Goal: Complete application form: Complete application form

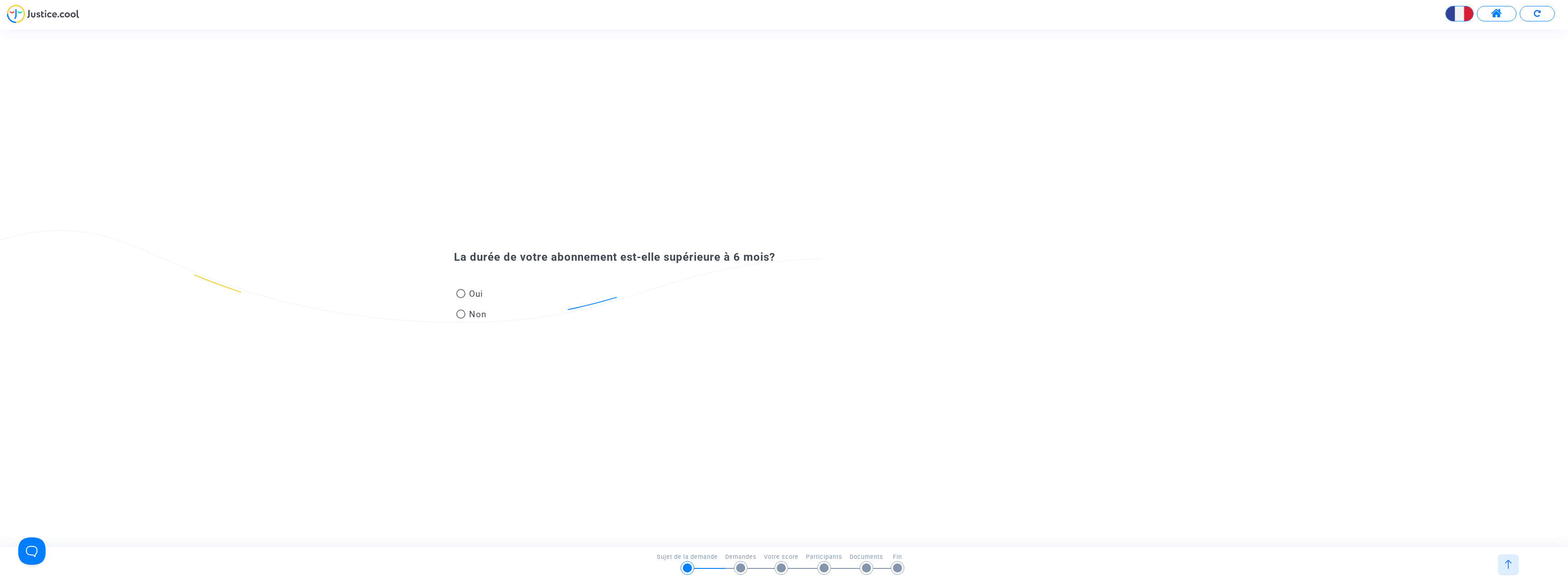
click at [462, 291] on span at bounding box center [461, 293] width 9 height 9
click at [461, 298] on input "Oui" at bounding box center [460, 298] width 1 height 1
radio input "true"
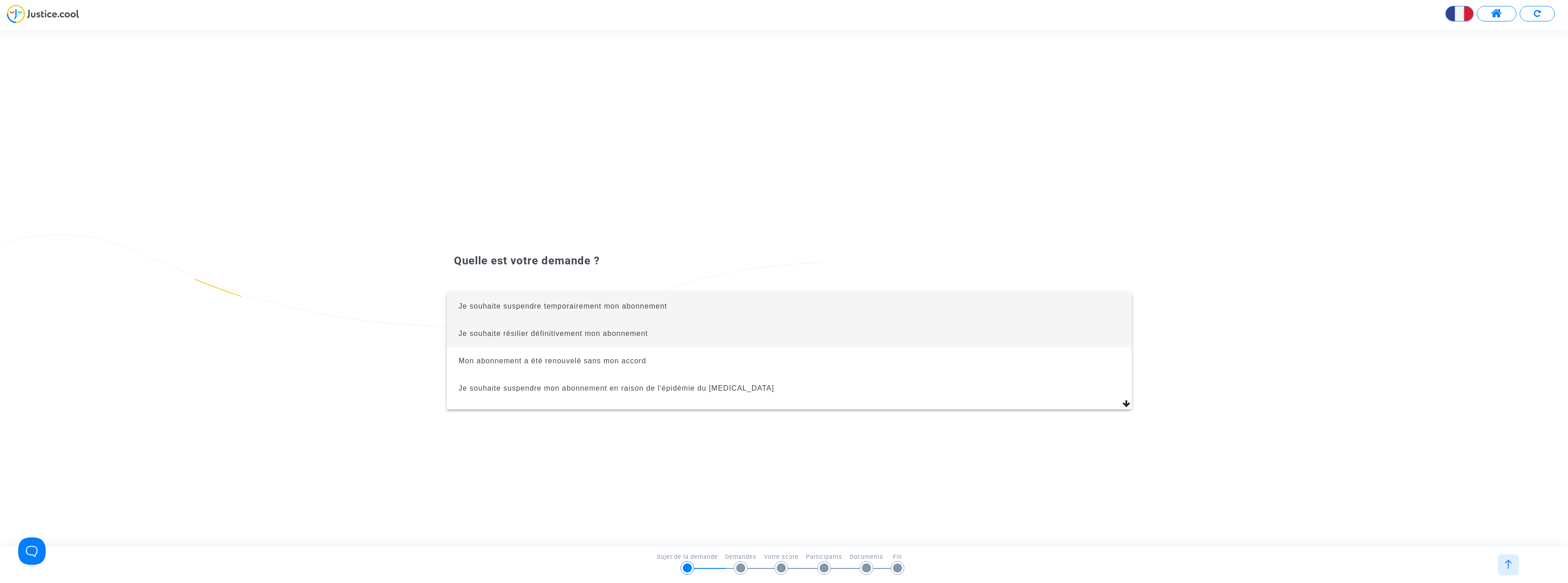
click at [547, 331] on span "Je souhaite résilier définitivement mon abonnement" at bounding box center [553, 333] width 190 height 8
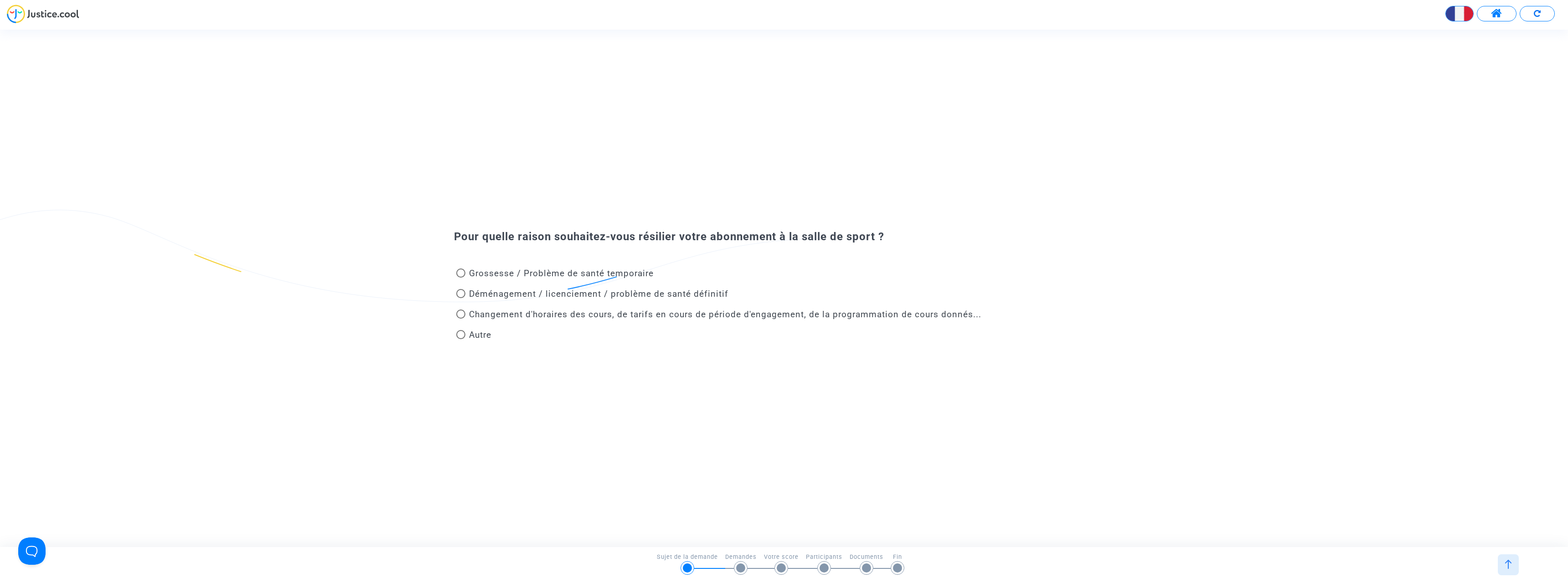
click at [464, 295] on span at bounding box center [461, 293] width 9 height 9
click at [461, 298] on input "Déménagement / licenciement / problème de santé définitif" at bounding box center [460, 298] width 1 height 1
radio input "true"
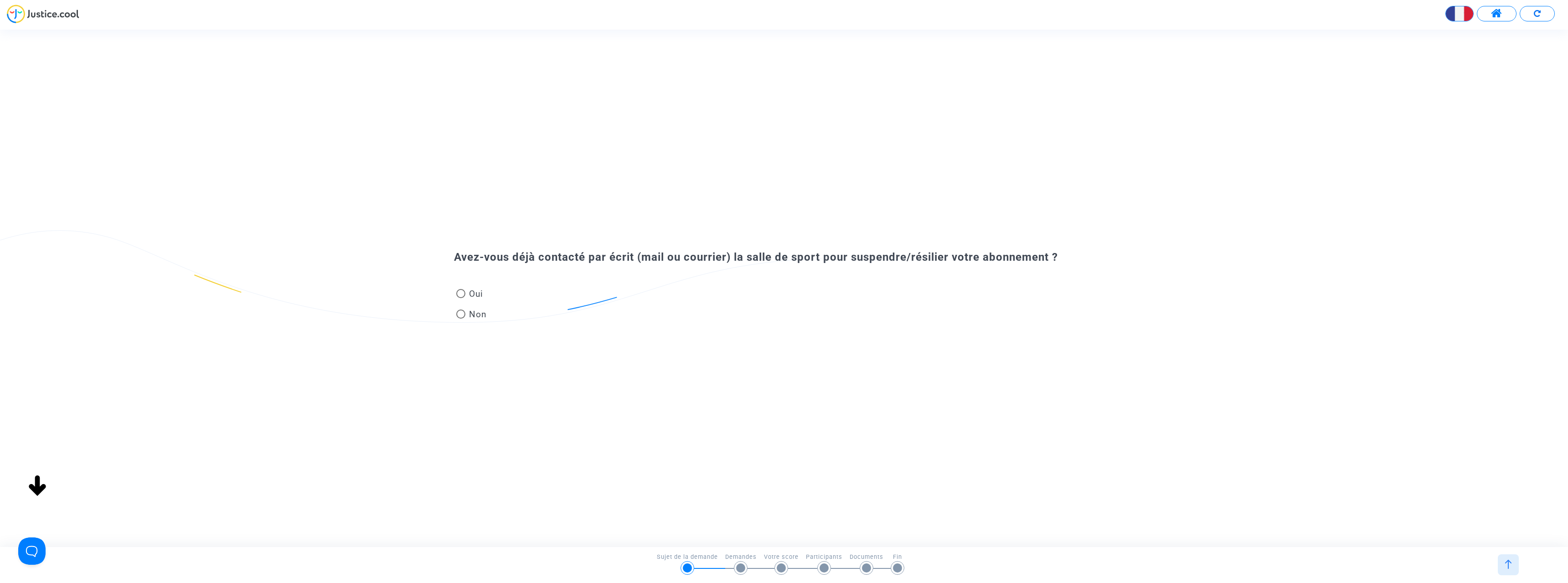
click at [468, 293] on span "Oui" at bounding box center [474, 294] width 18 height 12
click at [461, 298] on input "Oui" at bounding box center [460, 298] width 1 height 1
radio input "true"
click at [462, 295] on span at bounding box center [461, 293] width 9 height 9
click at [461, 298] on input "Oui" at bounding box center [460, 298] width 1 height 1
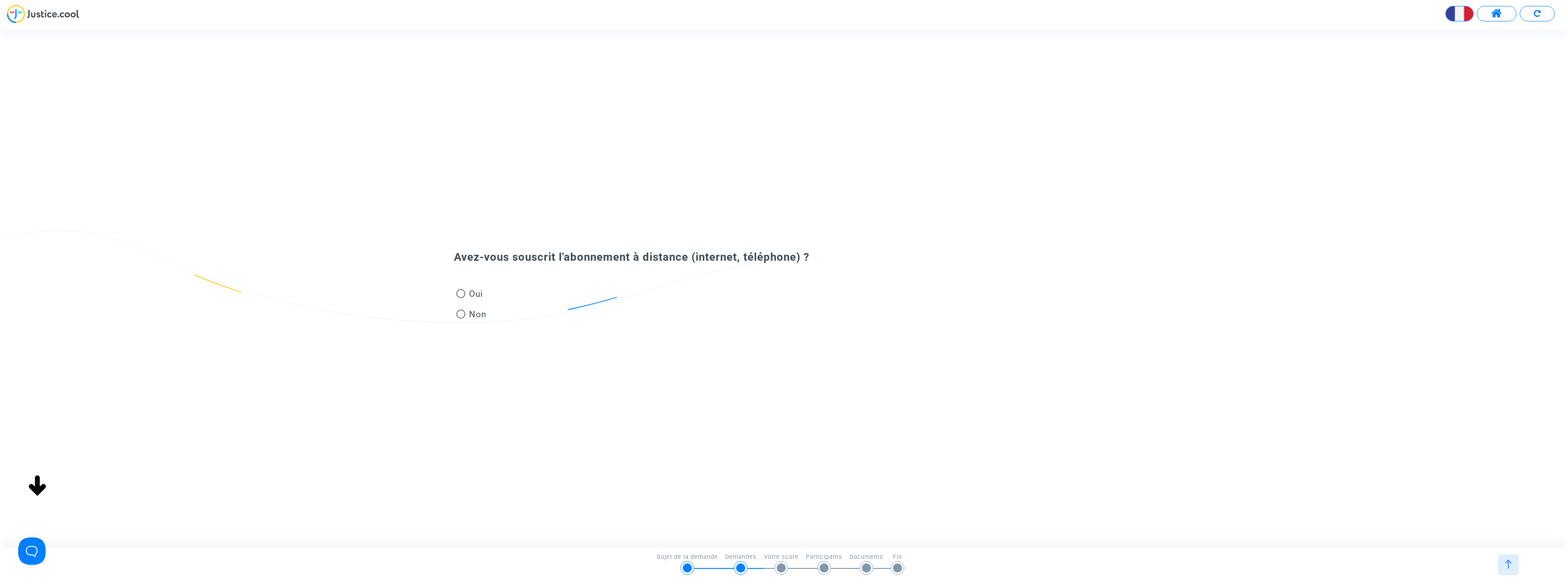
radio input "true"
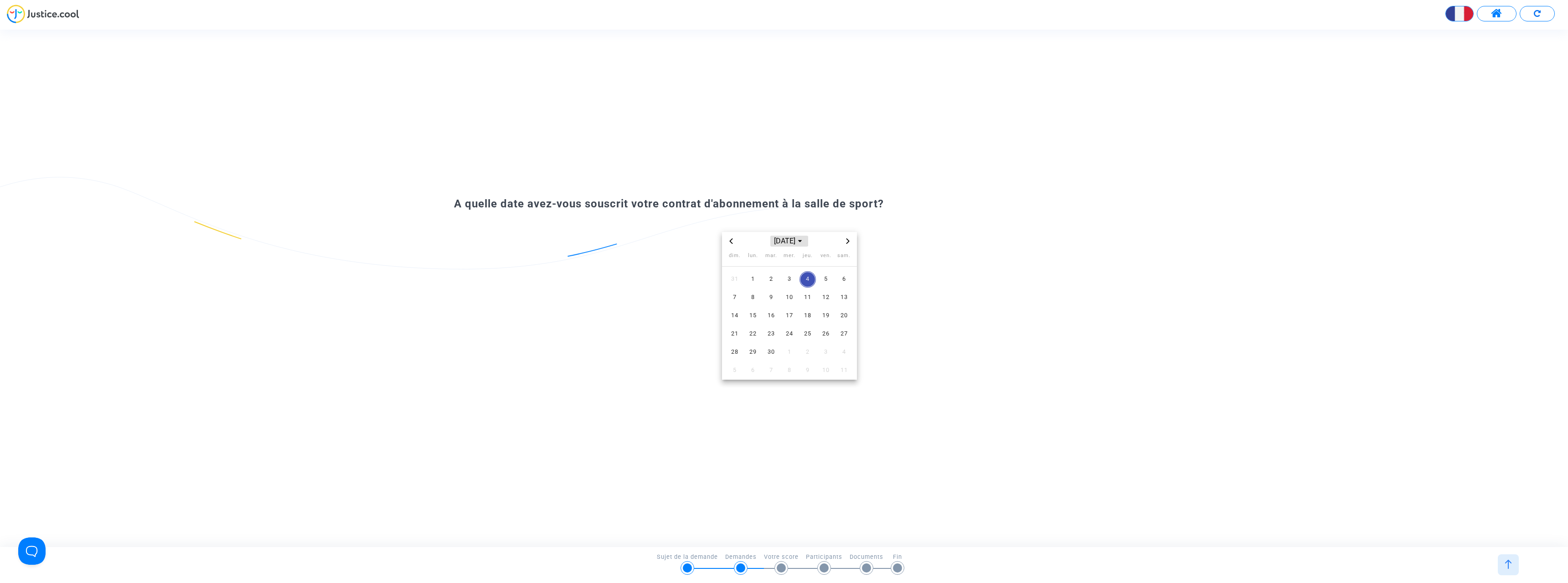
click at [779, 241] on span "[DATE]" at bounding box center [789, 241] width 37 height 11
click at [818, 305] on span "2024" at bounding box center [824, 304] width 32 height 13
click at [797, 240] on icon "Change to month view" at bounding box center [797, 241] width 4 height 4
click at [802, 241] on icon "Choose month and year" at bounding box center [800, 242] width 4 height 2
click at [755, 319] on span "2025" at bounding box center [754, 319] width 32 height 13
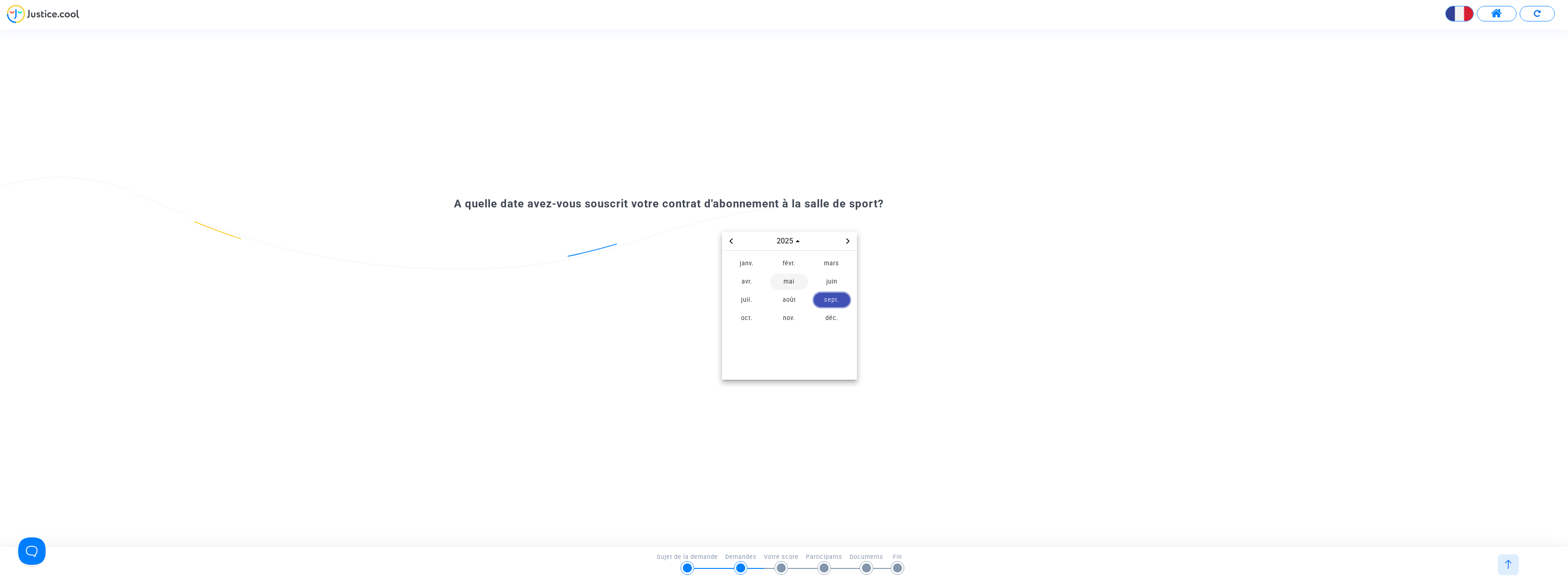
click at [788, 283] on span "mai" at bounding box center [789, 281] width 38 height 16
click at [926, 278] on div "[DATE] dim. lun. mar. mer. jeu. ven. sam. 27 28 29 30 1 2 3 4 5 6 7 8 9 10 11 1…" at bounding box center [789, 305] width 671 height 148
click at [826, 277] on span "2" at bounding box center [825, 279] width 16 height 16
click at [786, 279] on span "3" at bounding box center [789, 279] width 16 height 16
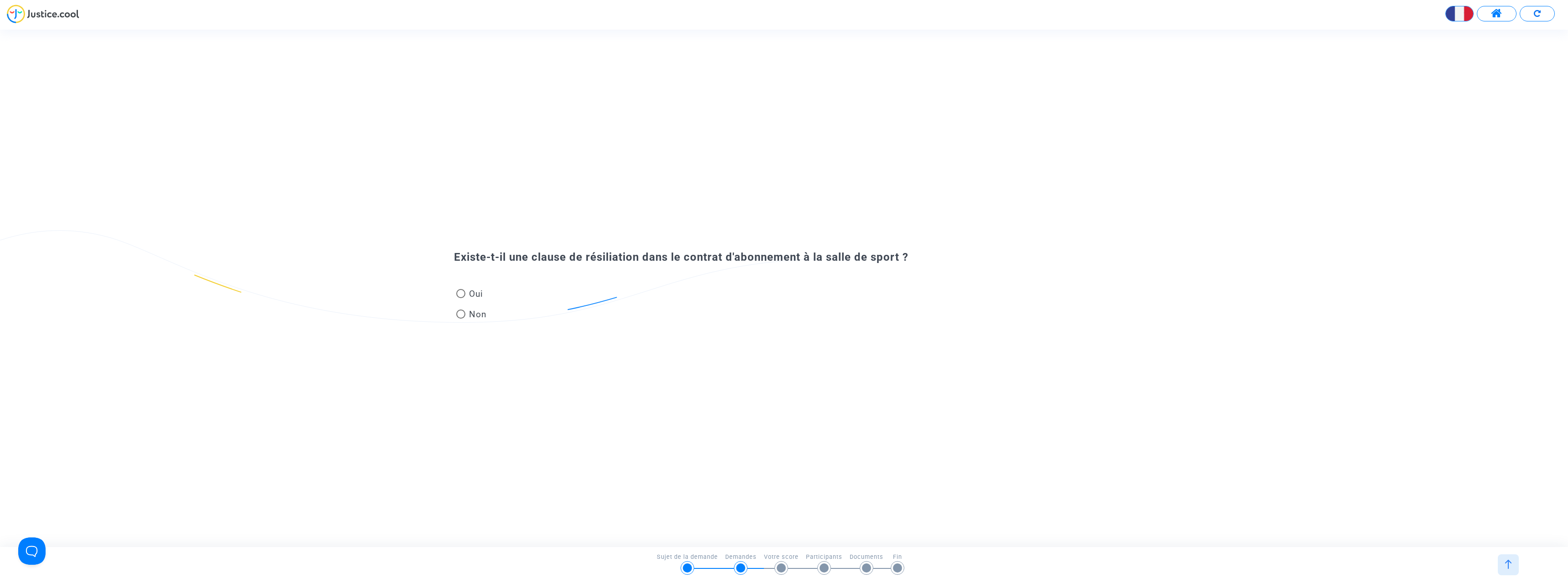
click at [458, 292] on span at bounding box center [461, 293] width 9 height 9
click at [460, 298] on input "Oui" at bounding box center [460, 298] width 1 height 1
radio input "true"
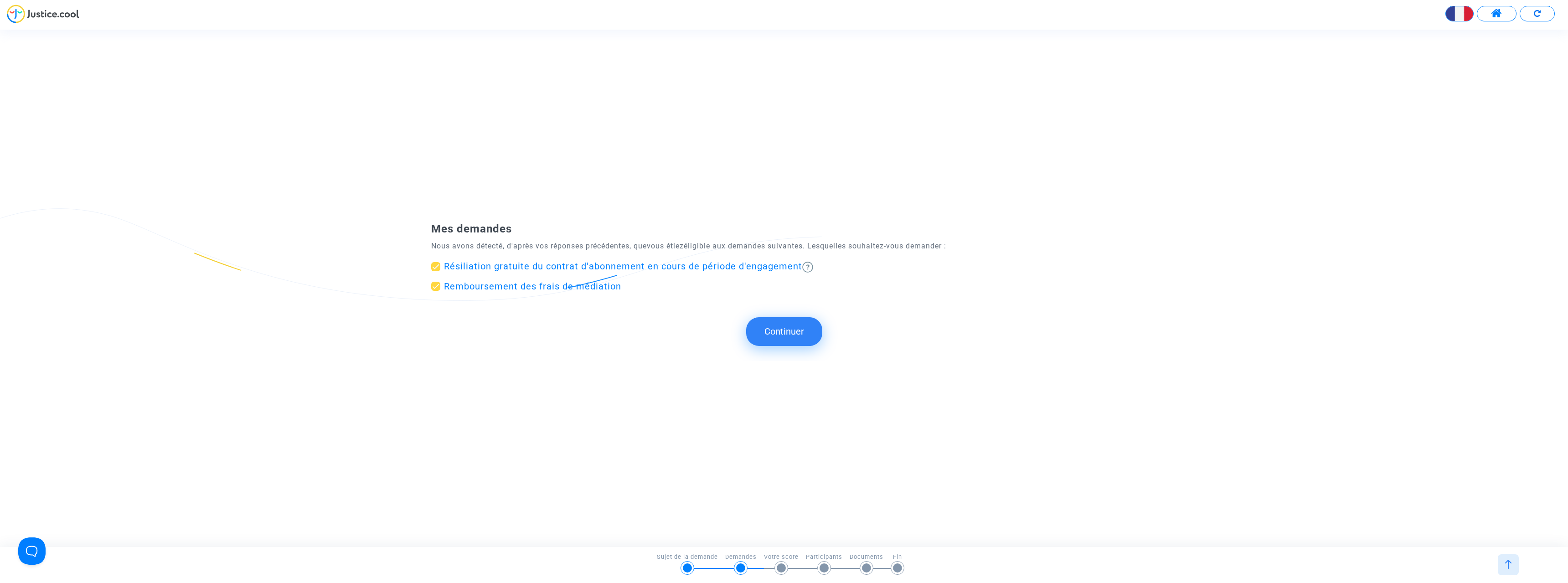
click at [570, 264] on span "Résiliation gratuite du contrat d'abonnement en cours de période d'engagement" at bounding box center [623, 266] width 359 height 11
click at [436, 271] on input "Résiliation gratuite du contrat d'abonnement en cours de période d'engagement" at bounding box center [435, 271] width 1 height 1
click at [570, 264] on span "Résiliation gratuite du contrat d'abonnement en cours de période d'engagement" at bounding box center [623, 266] width 359 height 11
click at [436, 271] on input "Résiliation gratuite du contrat d'abonnement en cours de période d'engagement" at bounding box center [435, 271] width 1 height 1
checkbox input "true"
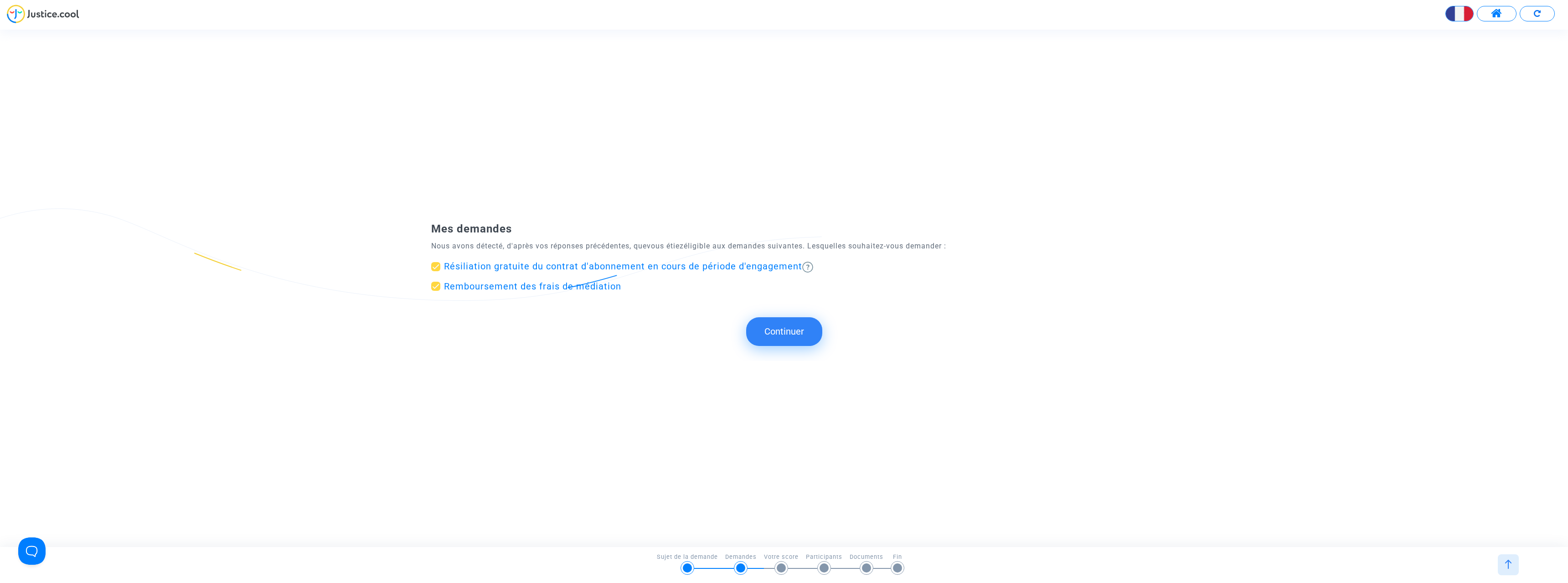
click at [775, 336] on button "Continuer" at bounding box center [784, 331] width 76 height 28
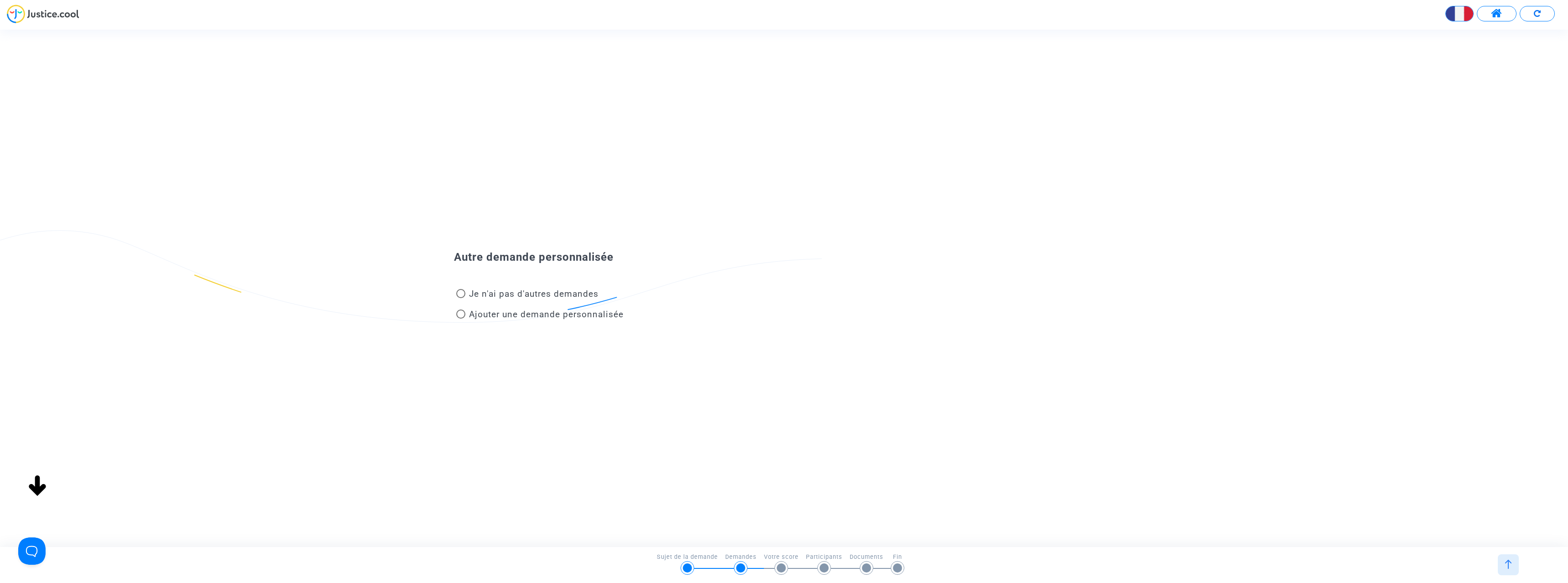
click at [467, 293] on span "Je n'ai pas d'autres demandes" at bounding box center [532, 294] width 133 height 12
click at [461, 298] on input "Je n'ai pas d'autres demandes" at bounding box center [460, 298] width 1 height 1
radio input "true"
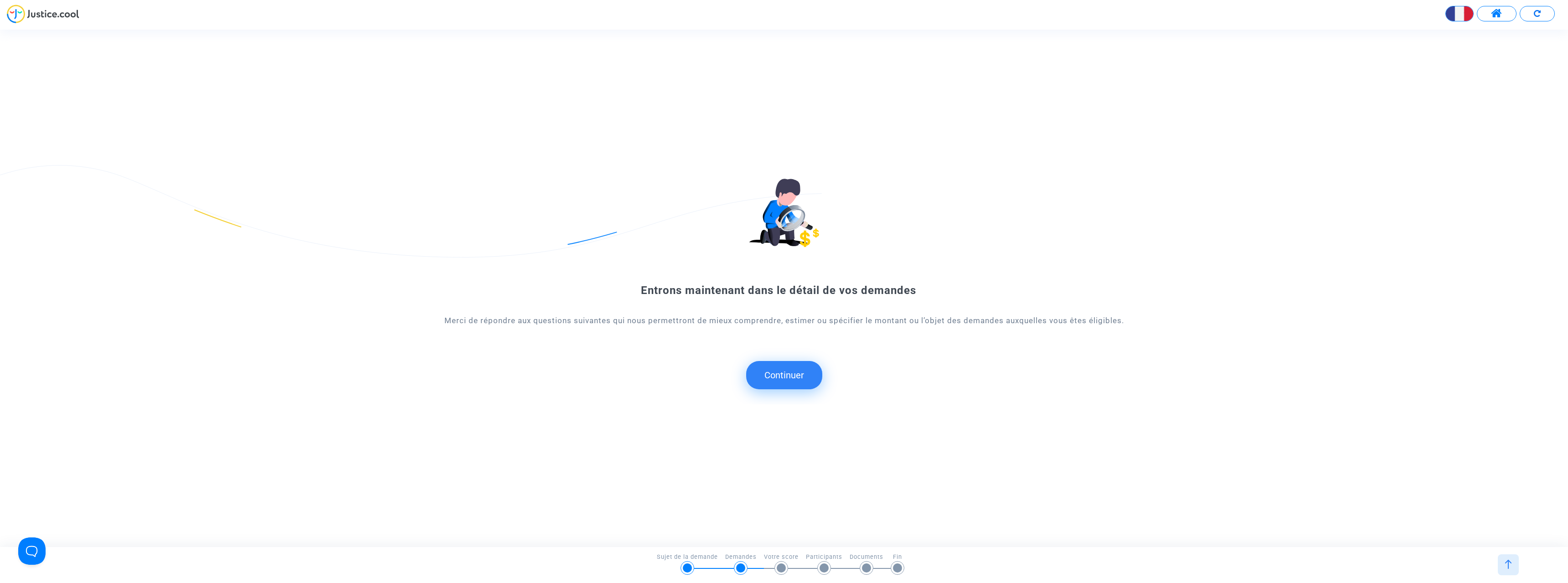
click at [781, 377] on button "Continuer" at bounding box center [784, 375] width 76 height 28
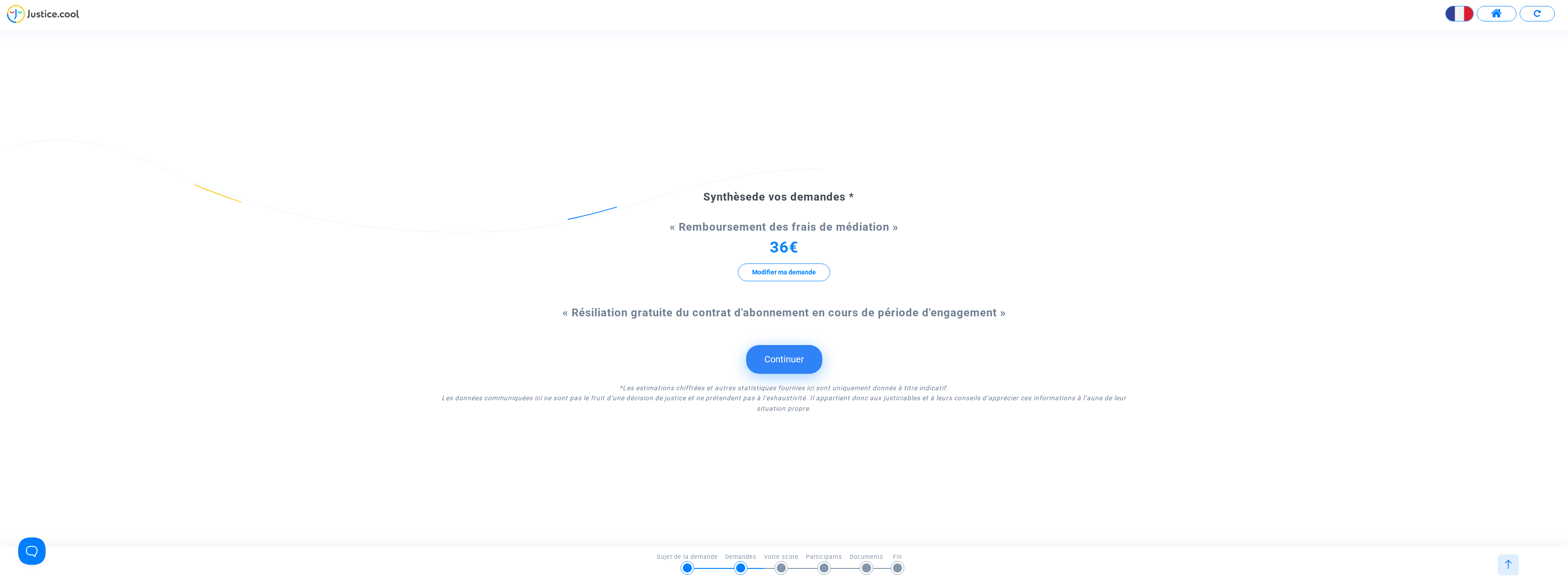
click at [787, 359] on button "Continuer" at bounding box center [784, 359] width 76 height 28
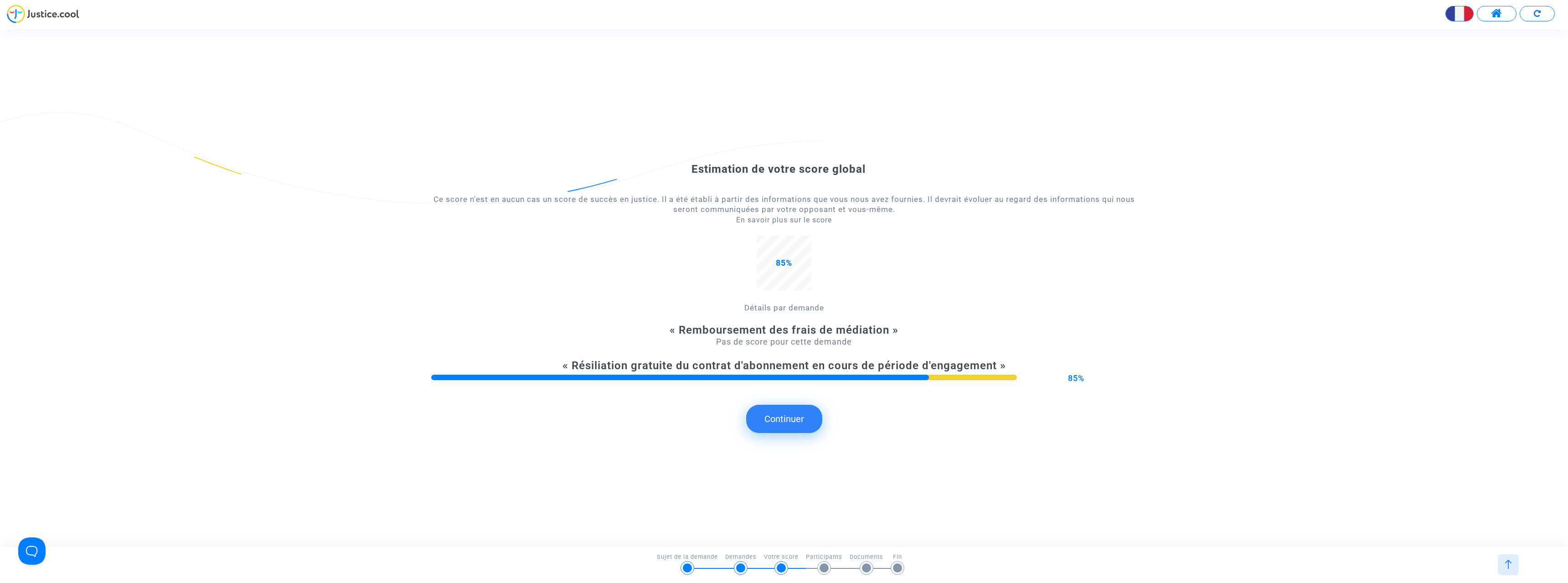
click at [801, 421] on button "Continuer" at bounding box center [784, 419] width 76 height 28
